Goal: Task Accomplishment & Management: Manage account settings

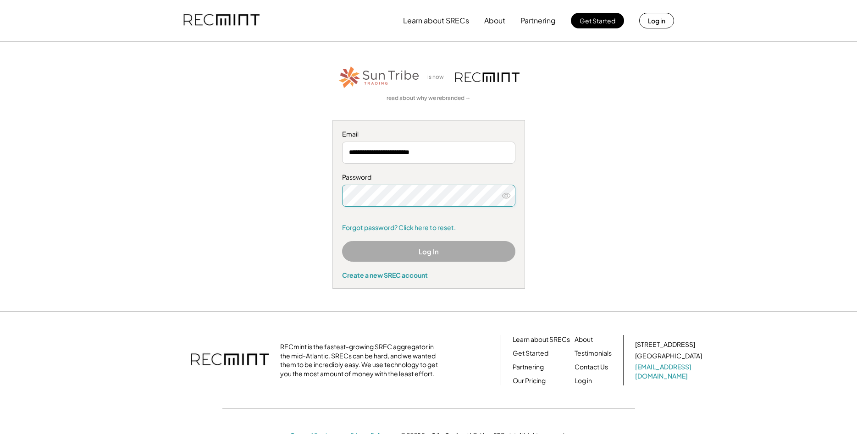
click at [392, 251] on button "Log In" at bounding box center [428, 251] width 173 height 21
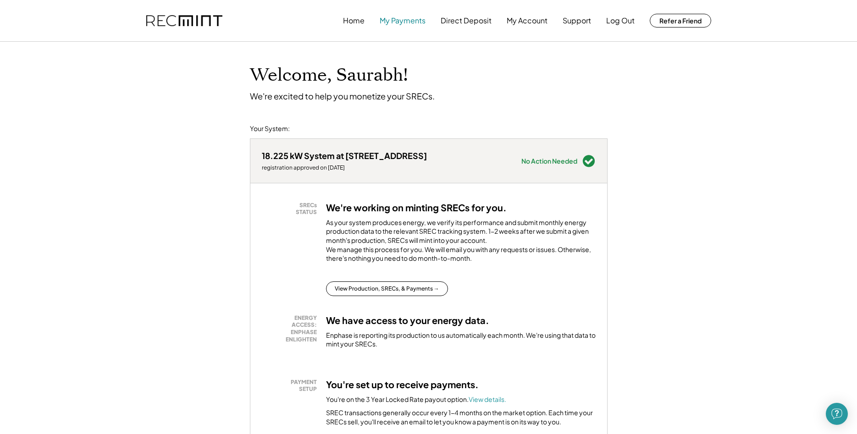
click at [407, 24] on button "My Payments" at bounding box center [403, 20] width 46 height 18
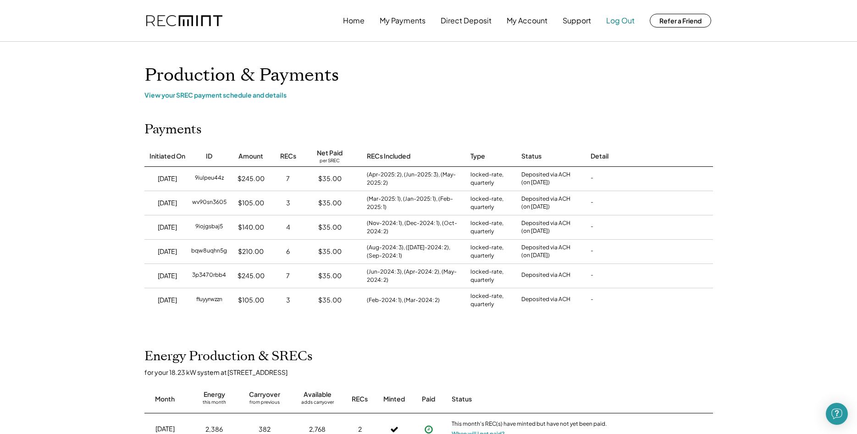
click at [612, 25] on button "Log Out" at bounding box center [620, 20] width 28 height 18
